Goal: Task Accomplishment & Management: Complete application form

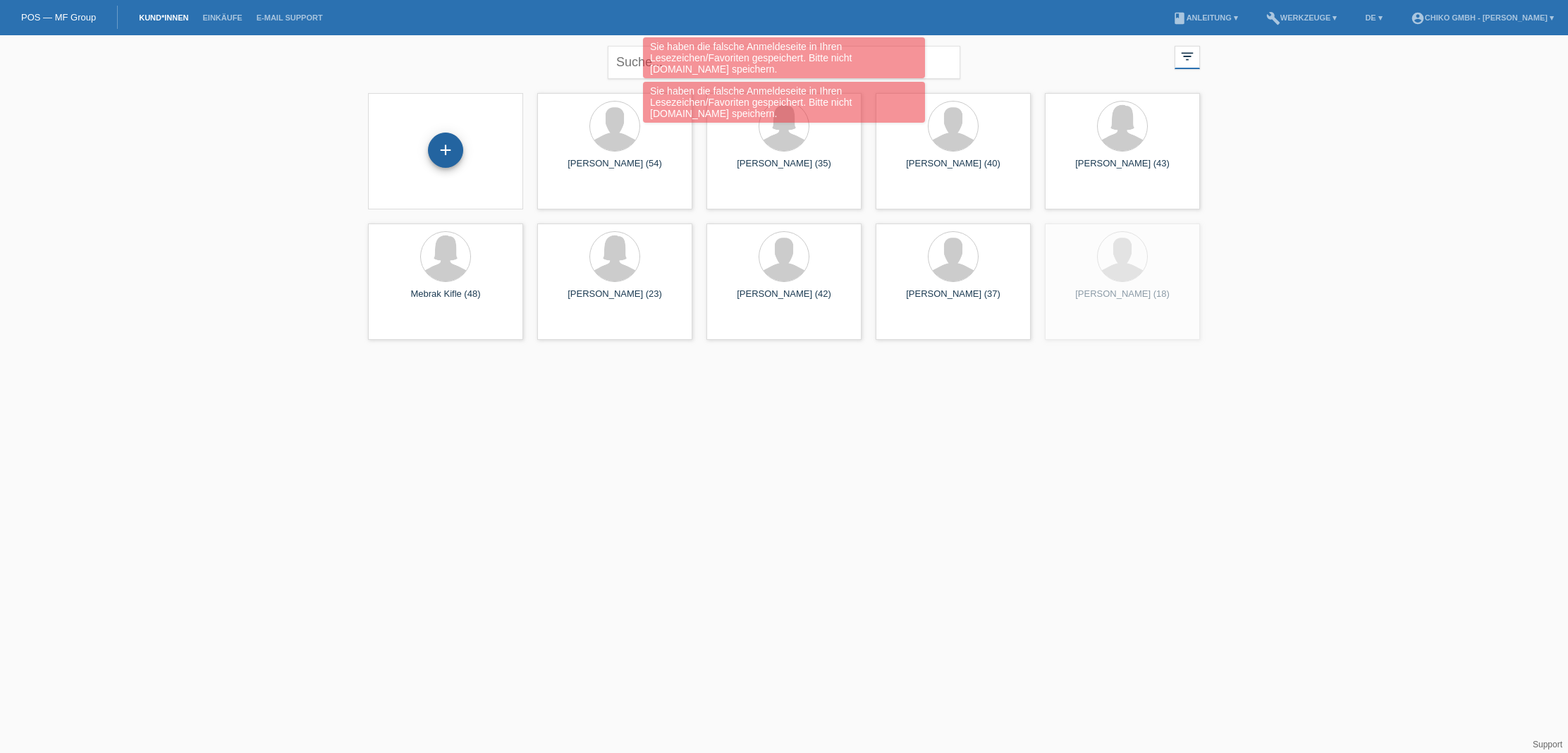
click at [446, 147] on div "+" at bounding box center [445, 150] width 35 height 35
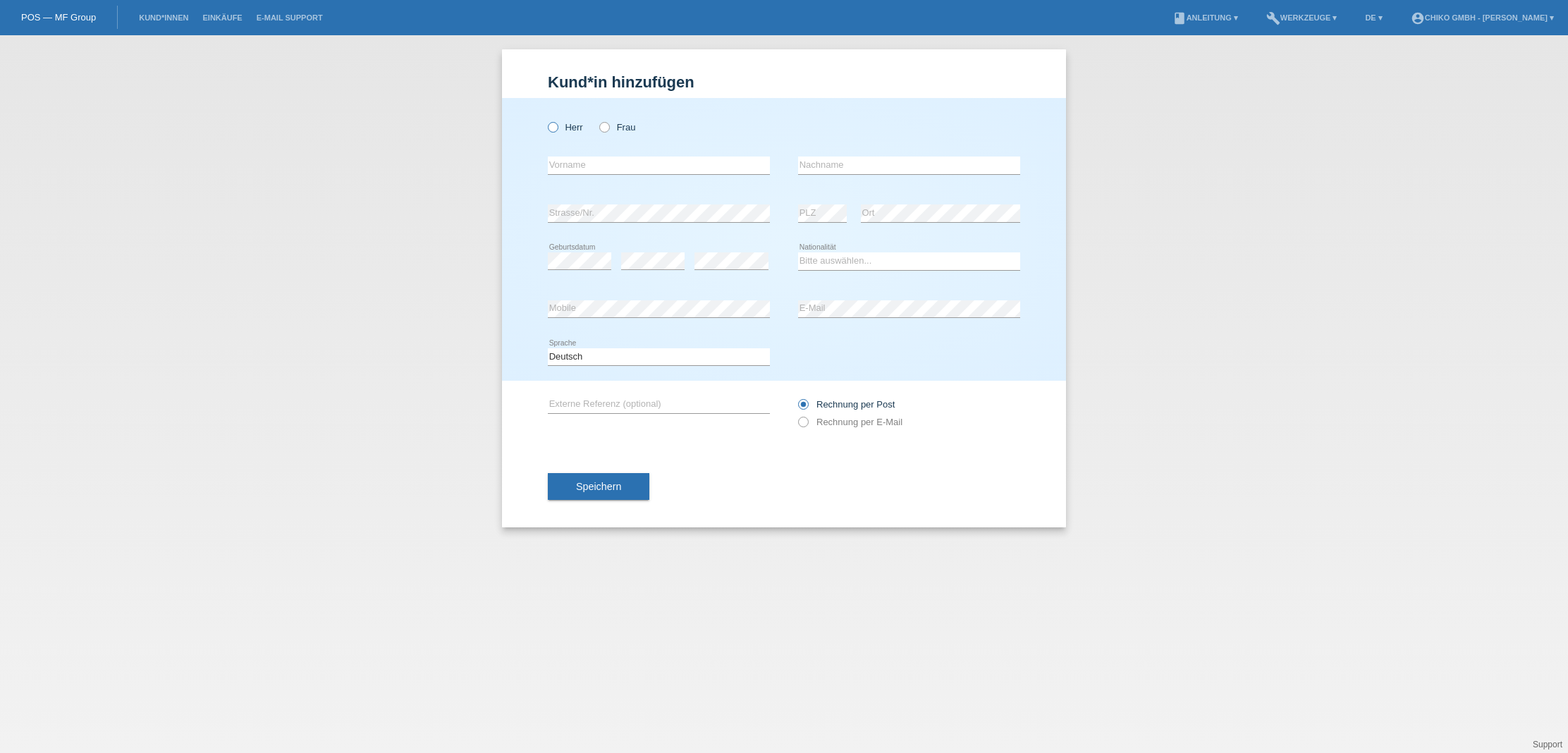
click at [564, 127] on label "Herr" at bounding box center [565, 127] width 35 height 11
click at [557, 127] on input "Herr" at bounding box center [553, 127] width 9 height 9
radio input "true"
type input "S"
type input "[PERSON_NAME]"
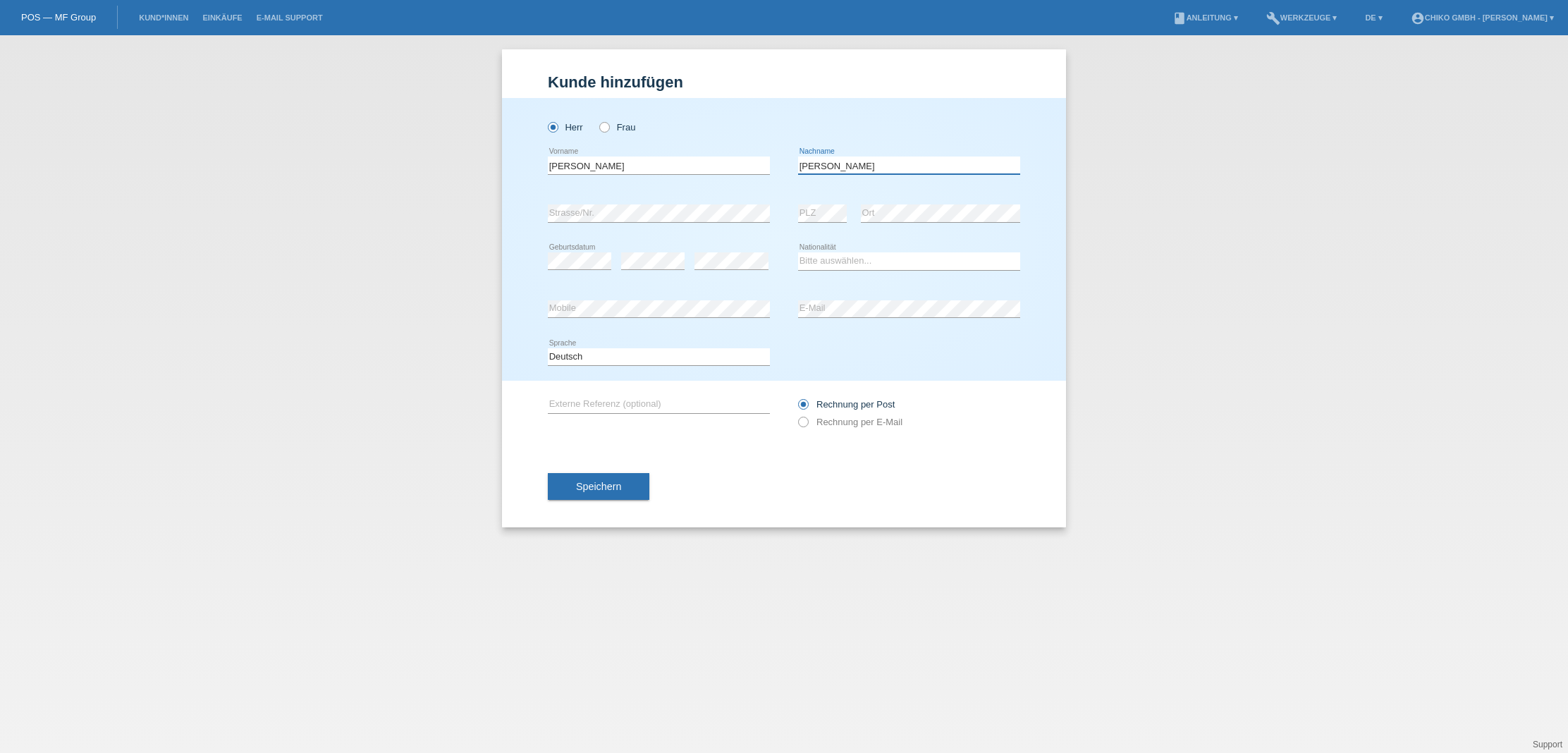
type input "[PERSON_NAME]"
select select "ES"
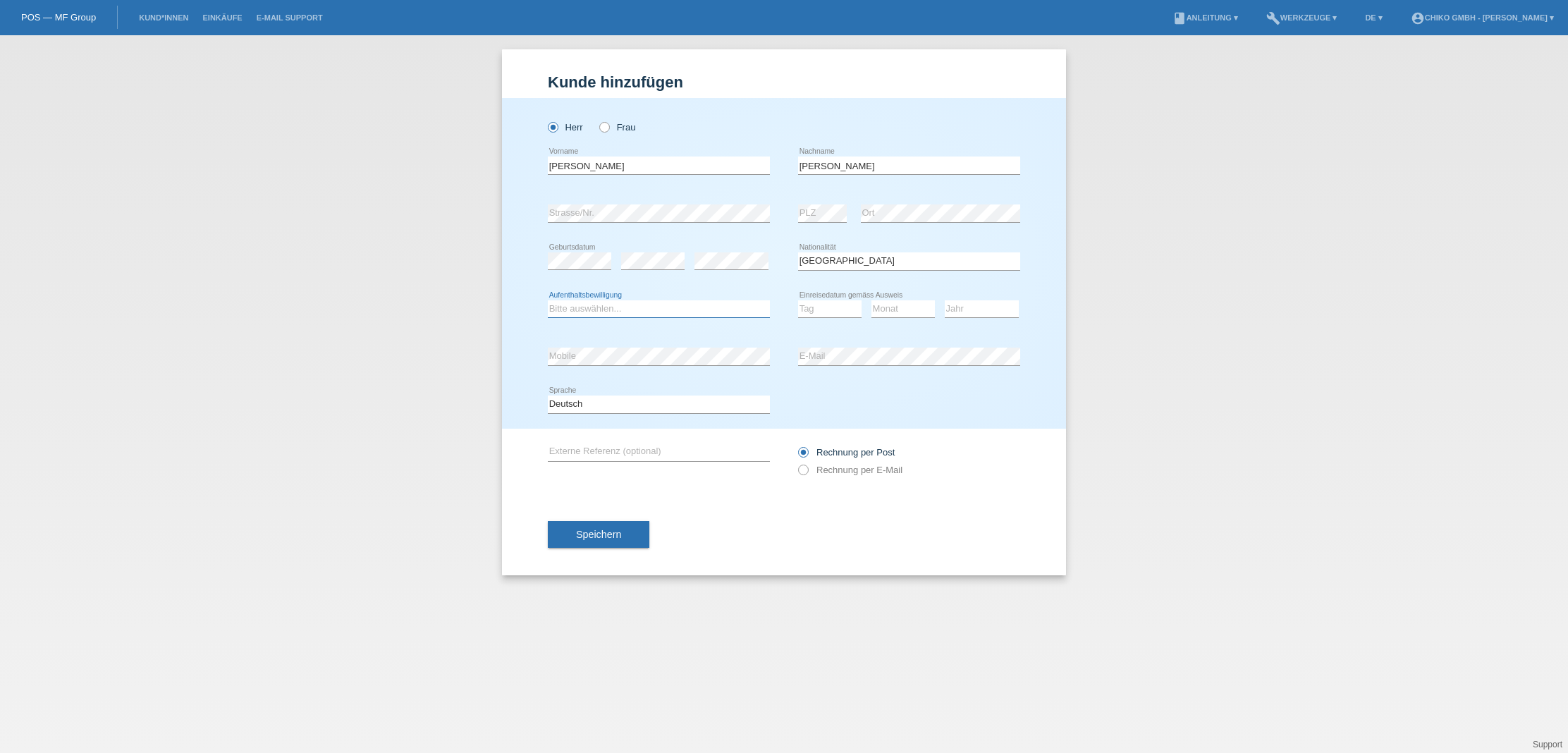
select select "B"
select select "27"
select select "01"
select select "2025"
click at [626, 534] on button "Speichern" at bounding box center [598, 534] width 102 height 27
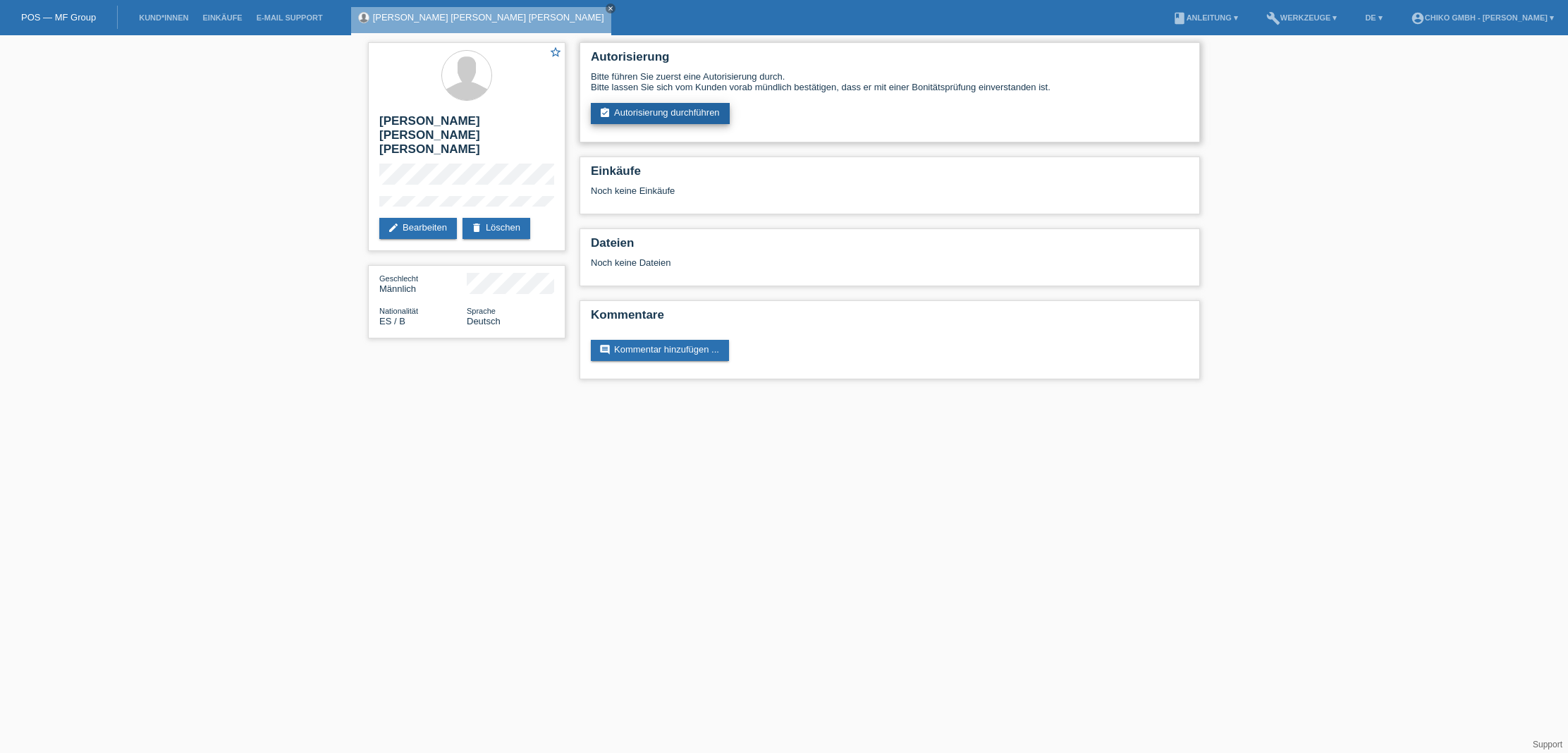
click at [670, 116] on link "assignment_turned_in Autorisierung durchführen" at bounding box center [660, 113] width 139 height 21
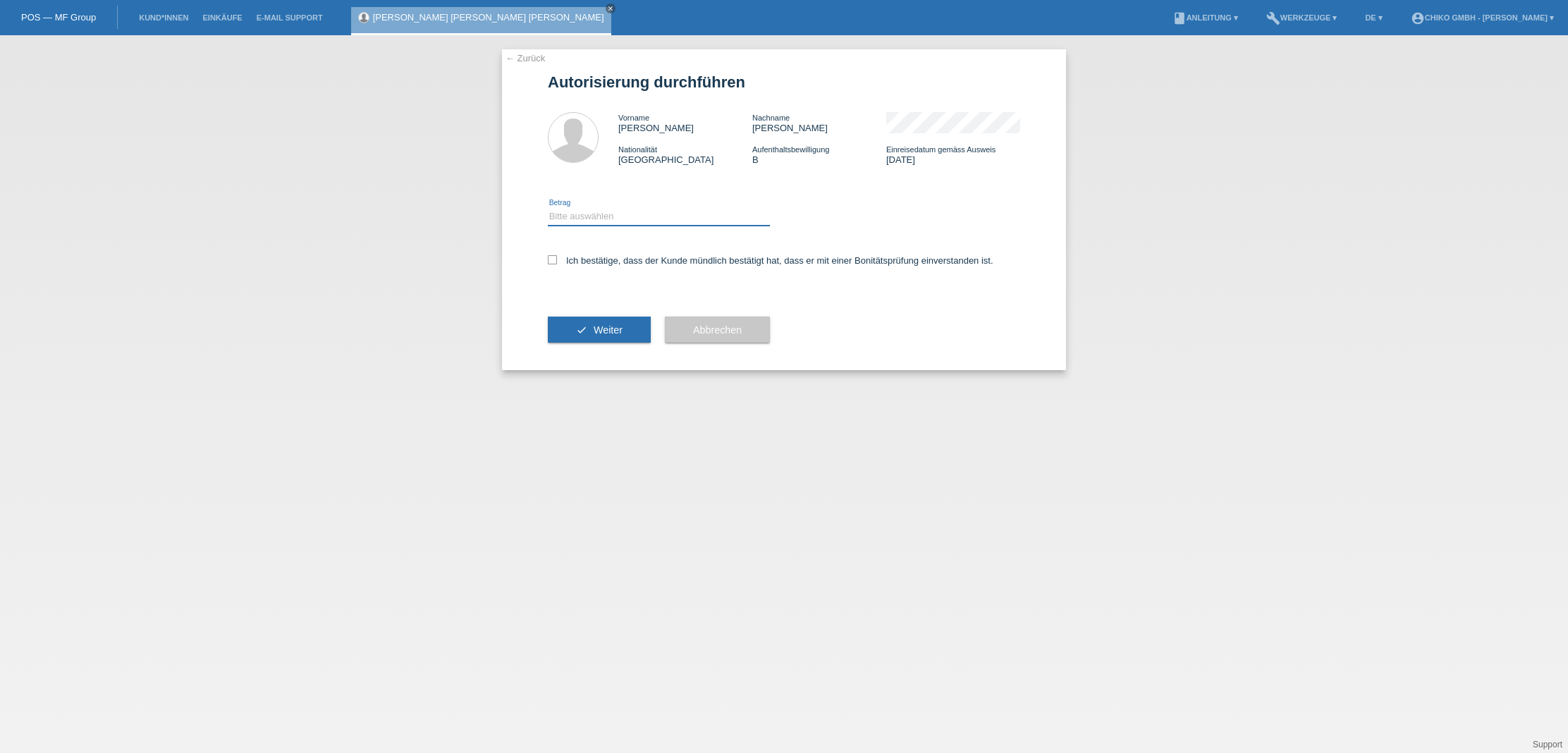
select select "2"
click at [550, 256] on icon at bounding box center [553, 260] width 9 height 9
click at [550, 256] on input "Ich bestätige, dass der Kunde mündlich bestätigt hat, dass er mit einer Bonität…" at bounding box center [553, 260] width 9 height 9
checkbox input "true"
click at [616, 329] on span "Weiter" at bounding box center [608, 330] width 29 height 12
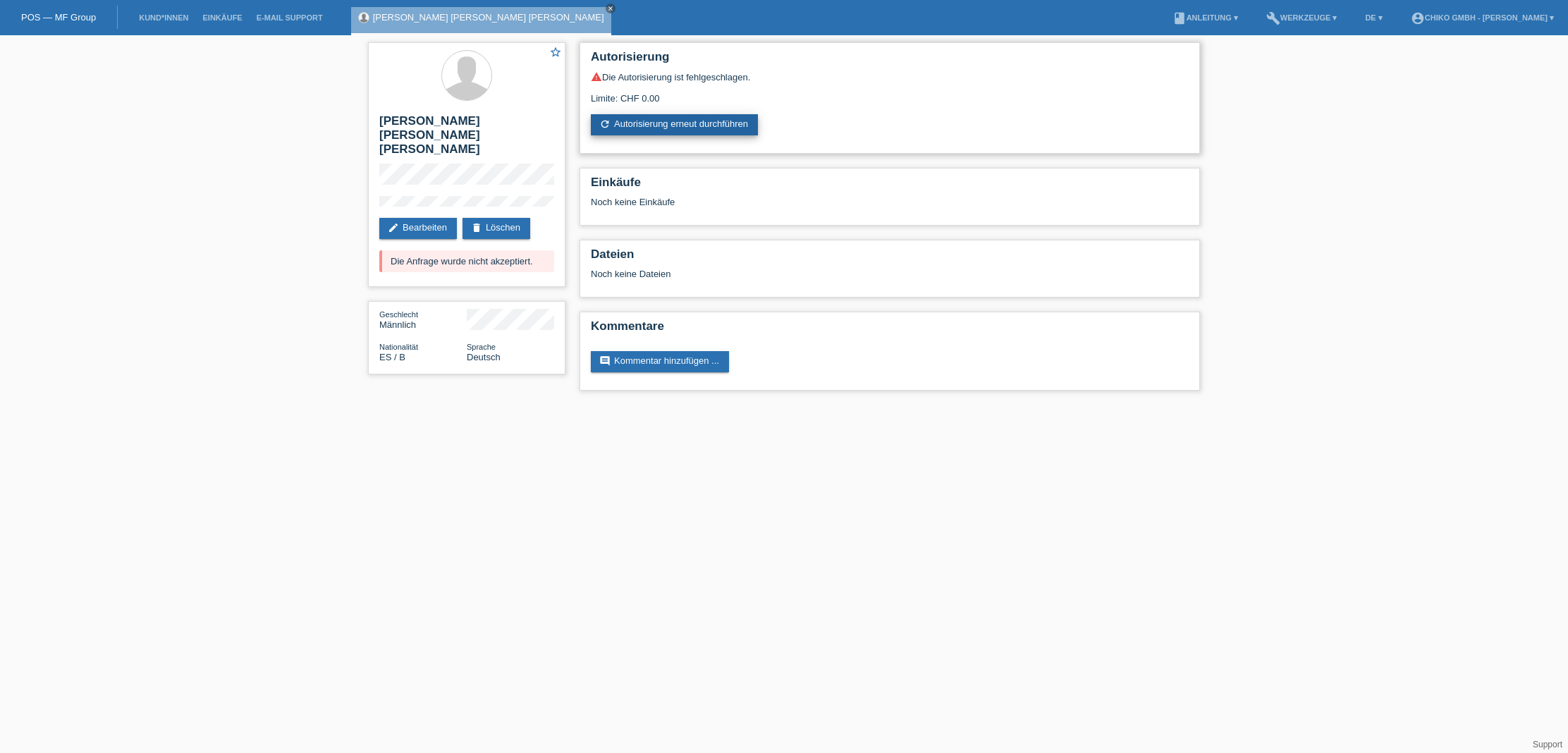
click at [706, 130] on link "refresh Autorisierung erneut durchführen" at bounding box center [674, 124] width 167 height 21
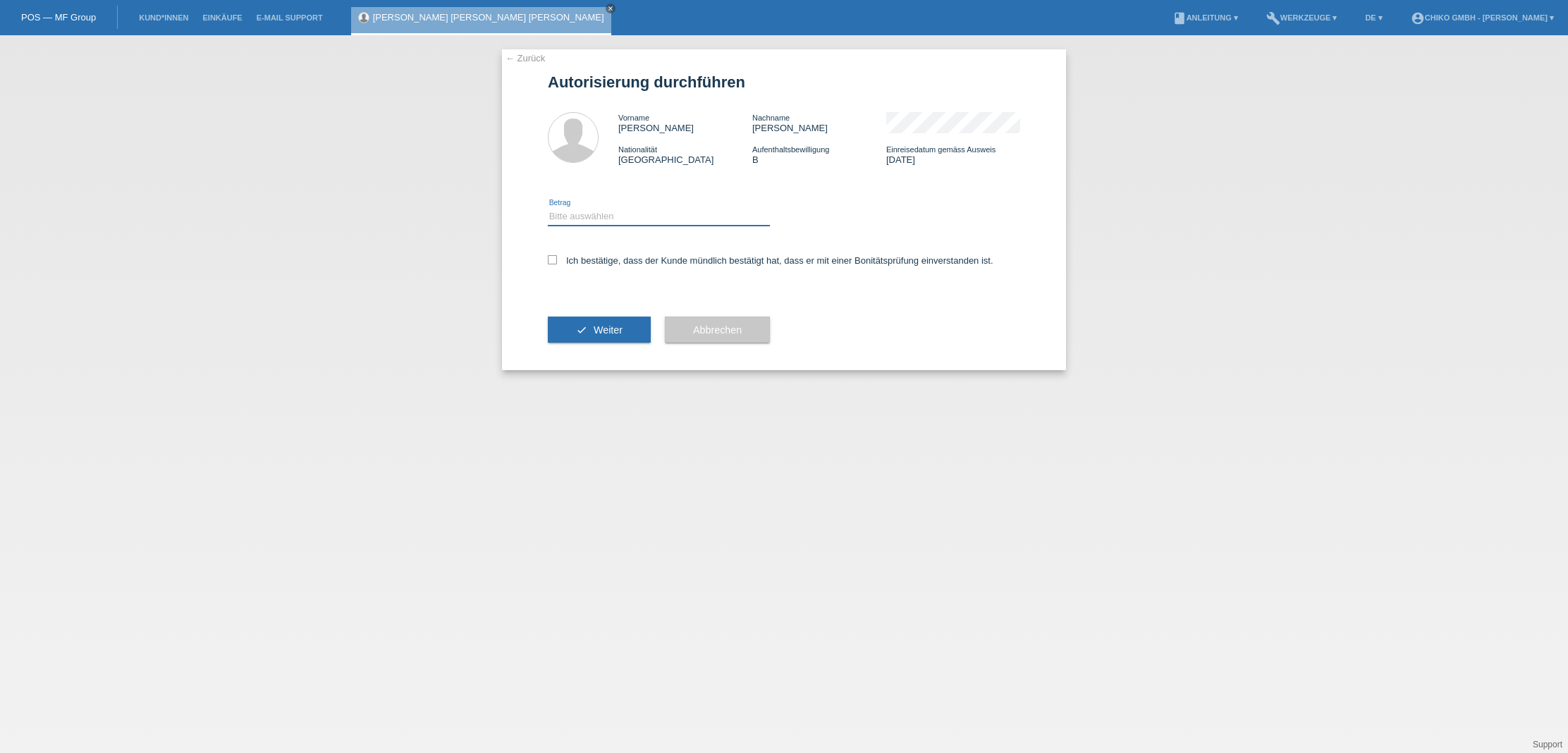
select select "2"
click at [556, 259] on icon at bounding box center [553, 260] width 9 height 9
click at [556, 259] on input "Ich bestätige, dass der Kunde mündlich bestätigt hat, dass er mit einer Bonität…" at bounding box center [553, 260] width 9 height 9
checkbox input "true"
click at [604, 331] on span "Weiter" at bounding box center [608, 330] width 29 height 12
